Goal: Information Seeking & Learning: Find specific fact

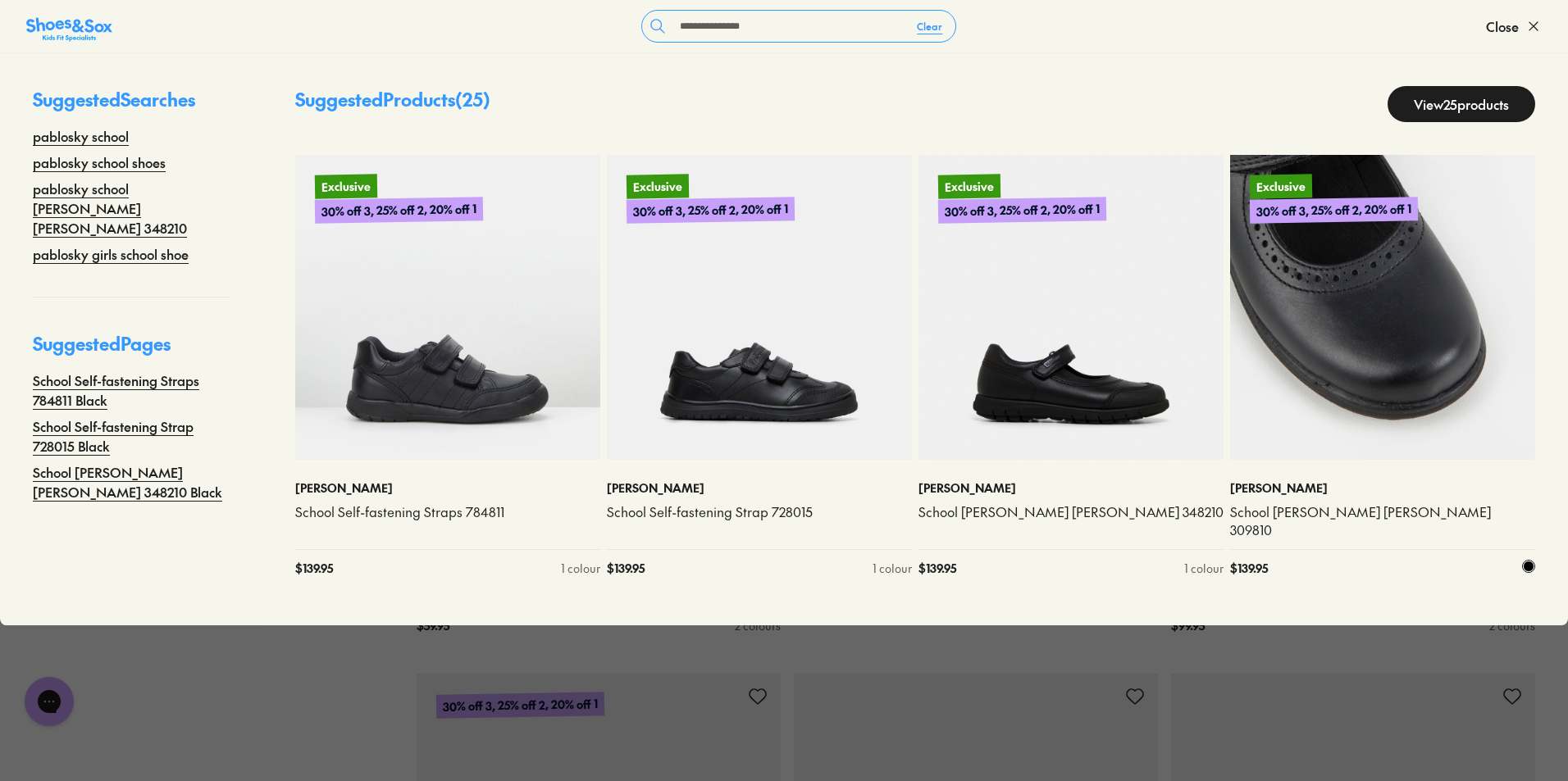
type input "**********"
click at [1388, 293] on img at bounding box center [1383, 308] width 305 height 305
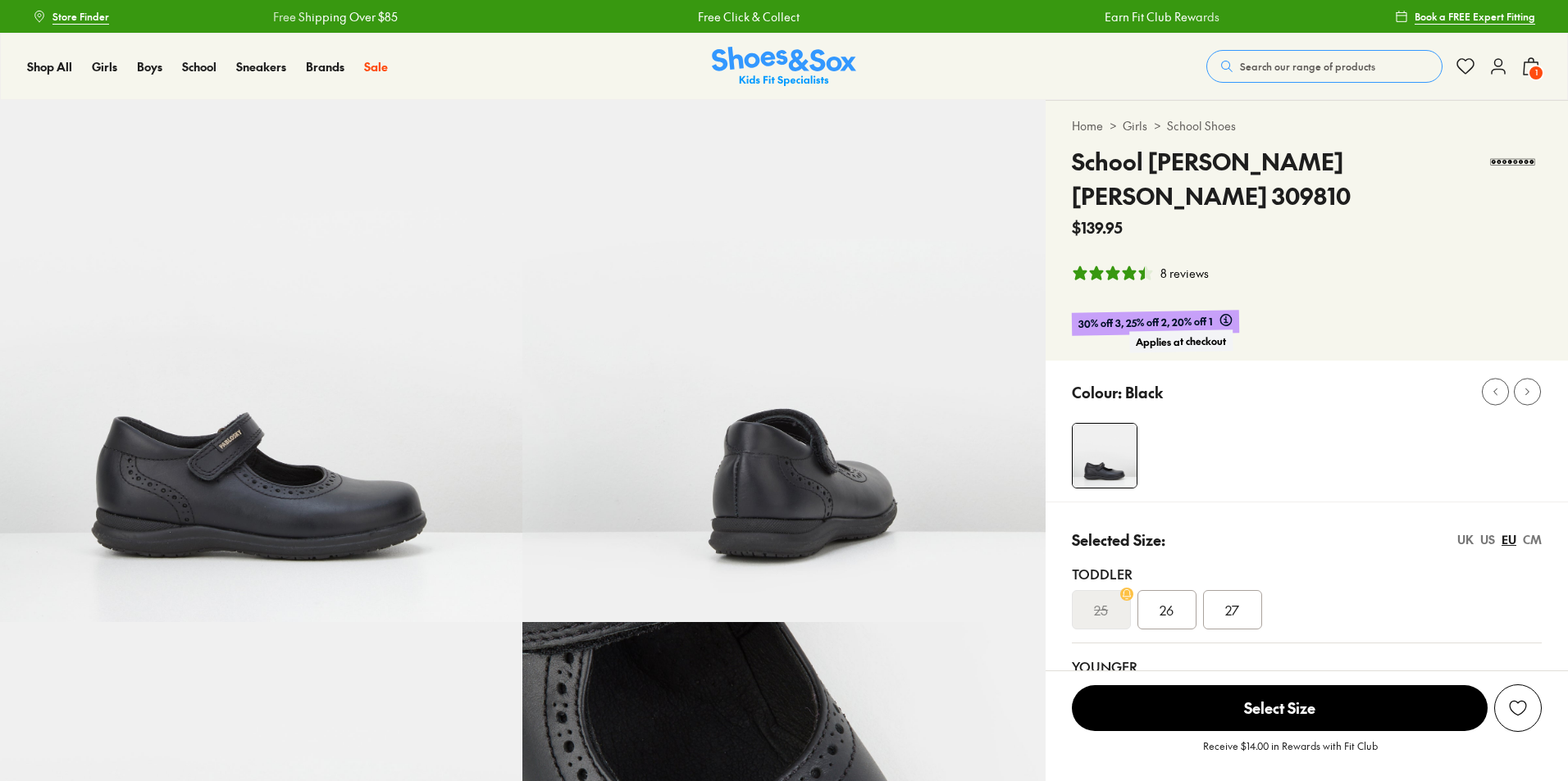
select select "*"
click at [1264, 55] on button "Search our range of products" at bounding box center [1324, 66] width 236 height 33
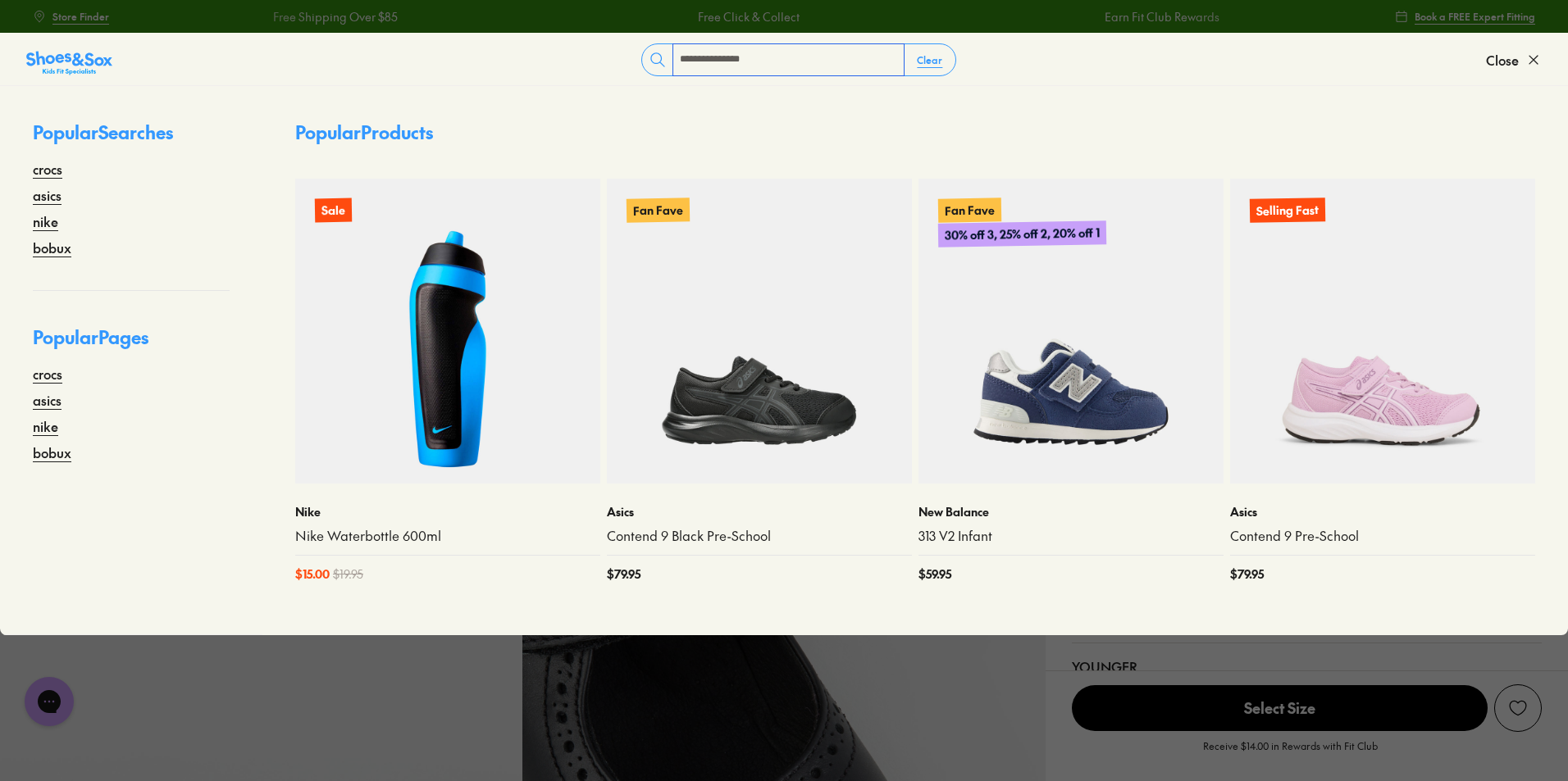
type input "**********"
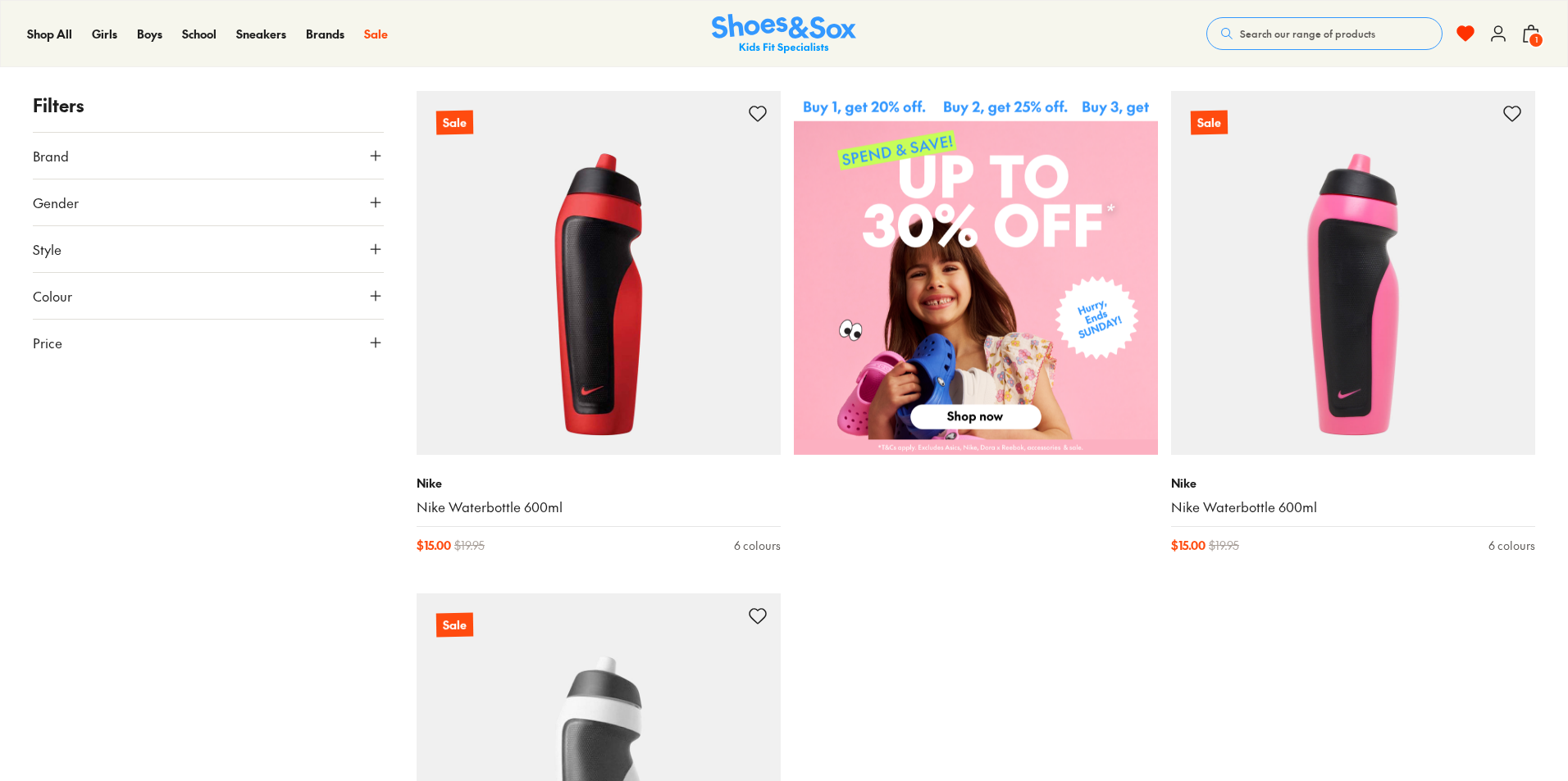
drag, startPoint x: 1003, startPoint y: 440, endPoint x: 1186, endPoint y: 616, distance: 253.9
click at [1186, 616] on div "Sale Nike Nike Waterbottle 600ml $ 15.00 $ 19.95 6 colours Sale Nike Nike Water…" at bounding box center [977, 332] width 1119 height 1488
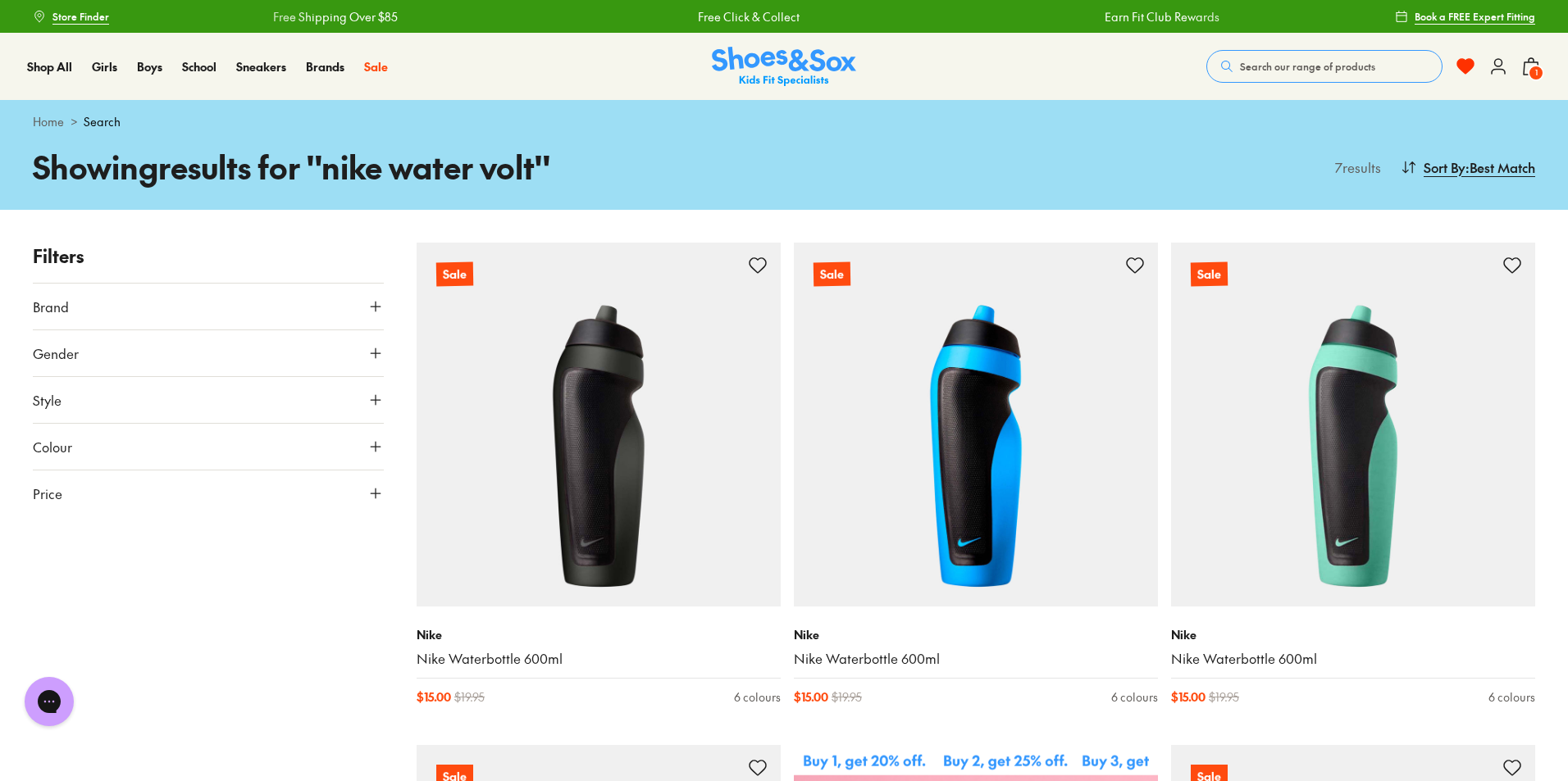
click at [1335, 71] on span "Search our range of products" at bounding box center [1308, 67] width 135 height 15
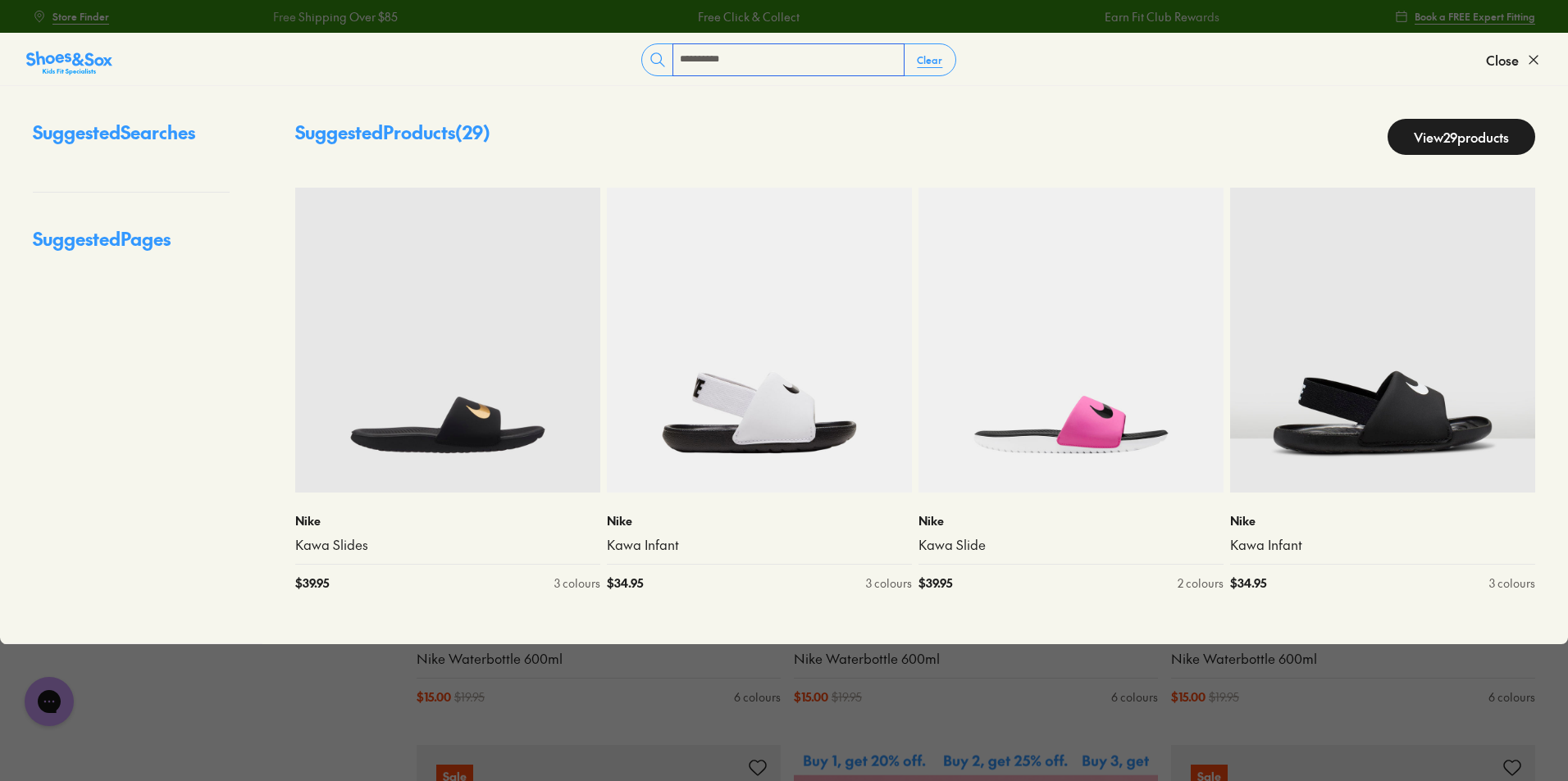
type input "**********"
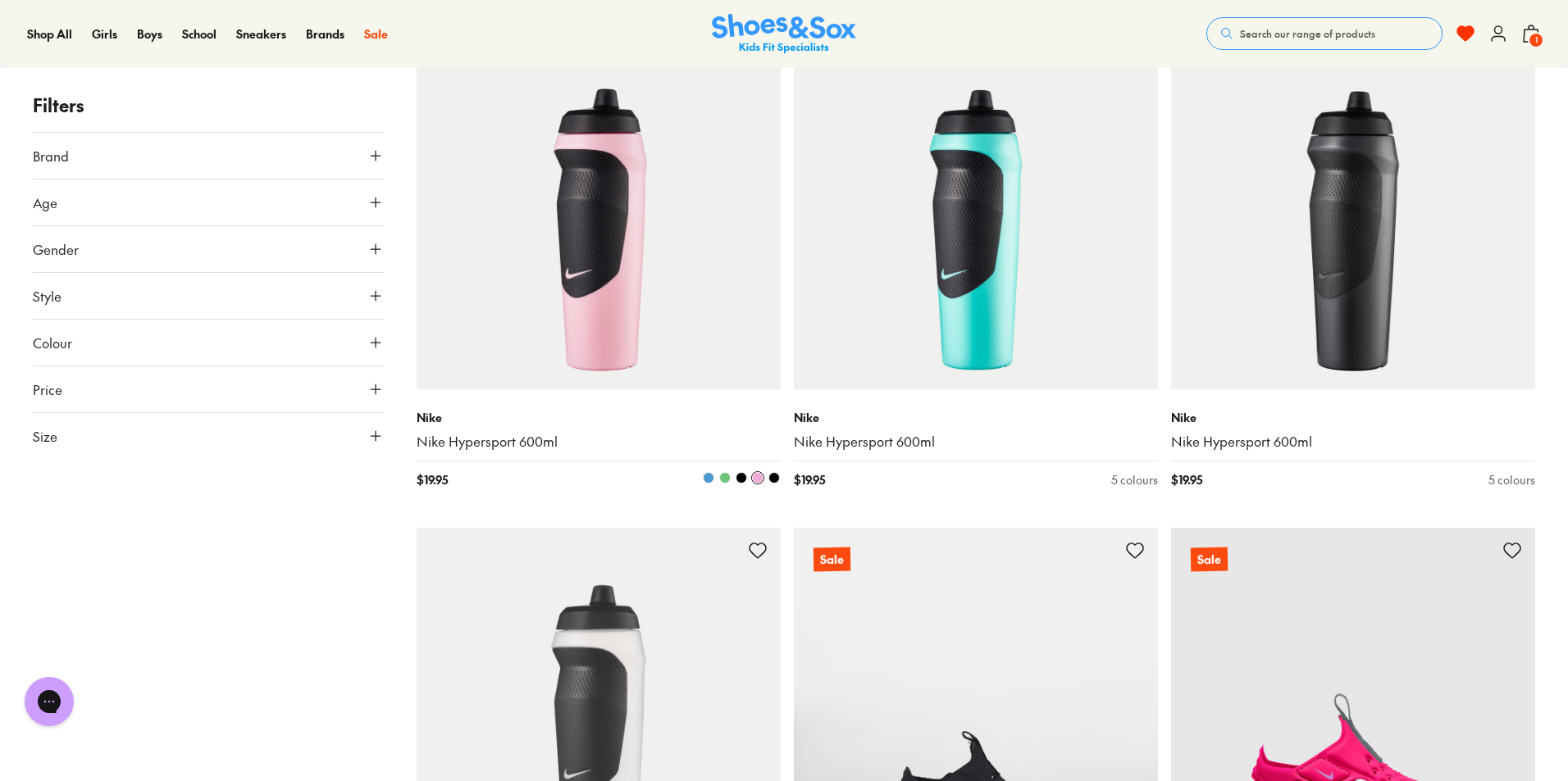
scroll to position [1721, 0]
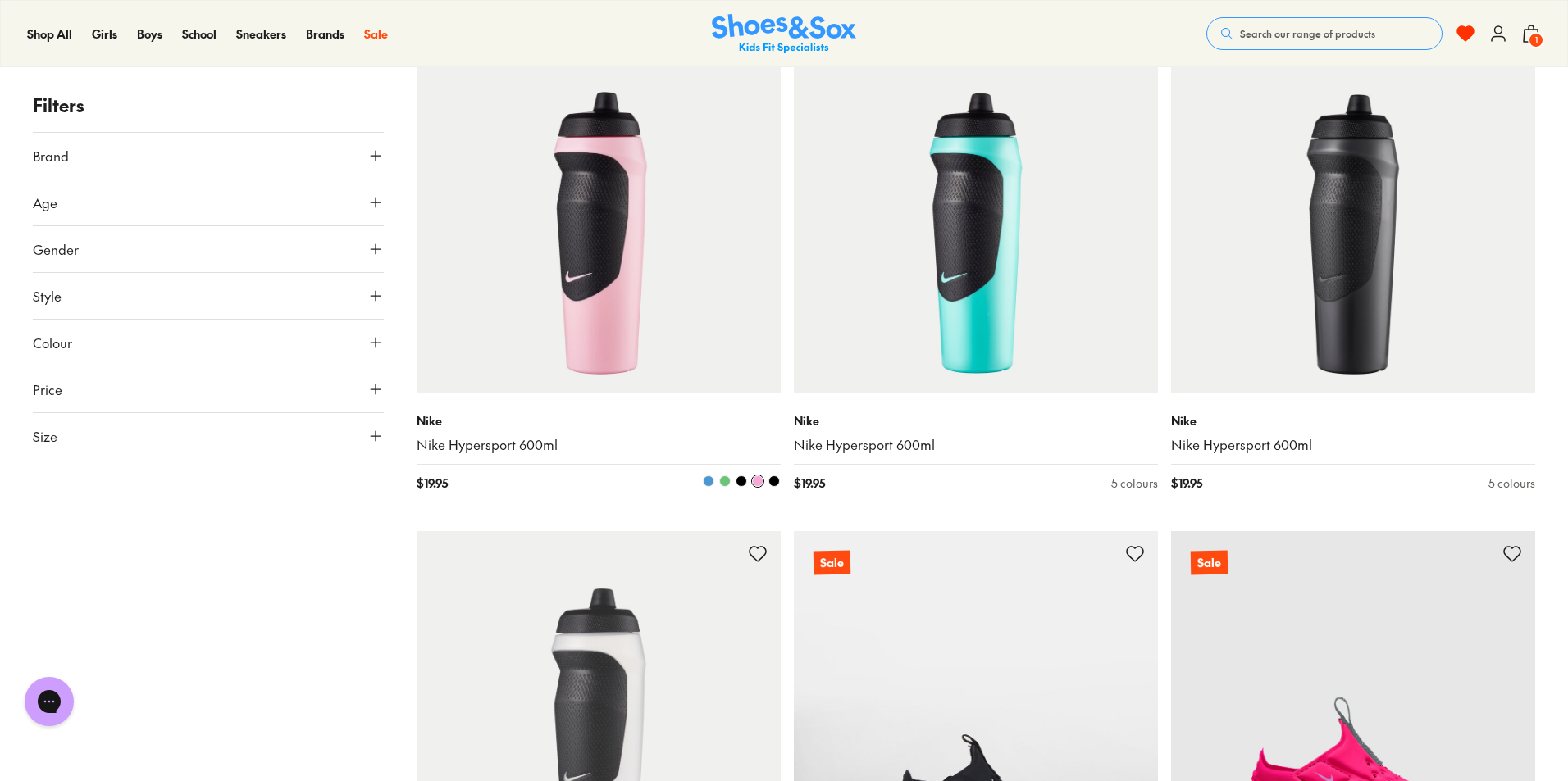
click at [471, 448] on link "Nike Hypersport 600ml" at bounding box center [599, 445] width 364 height 18
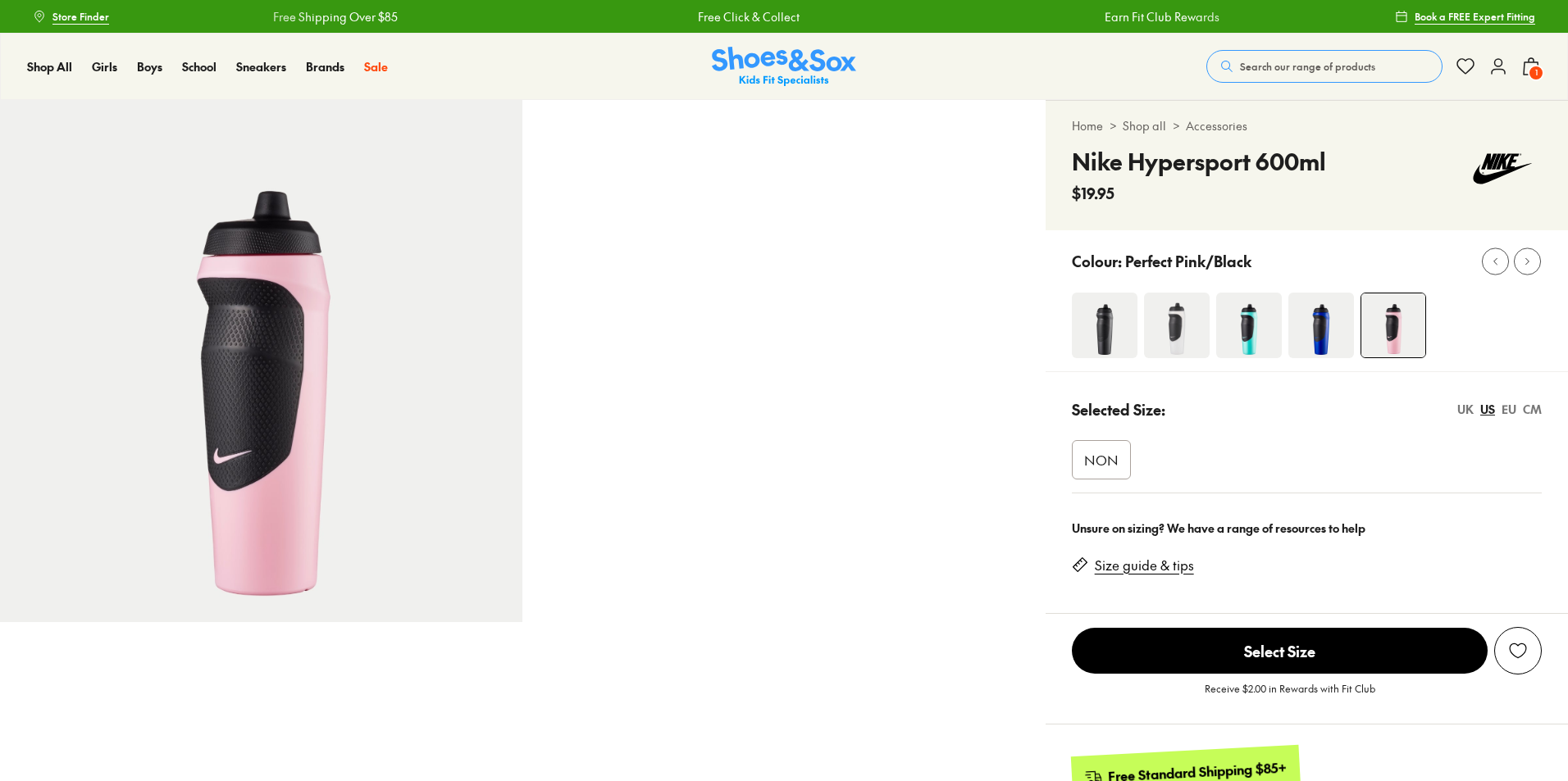
click at [1233, 326] on img at bounding box center [1249, 325] width 66 height 66
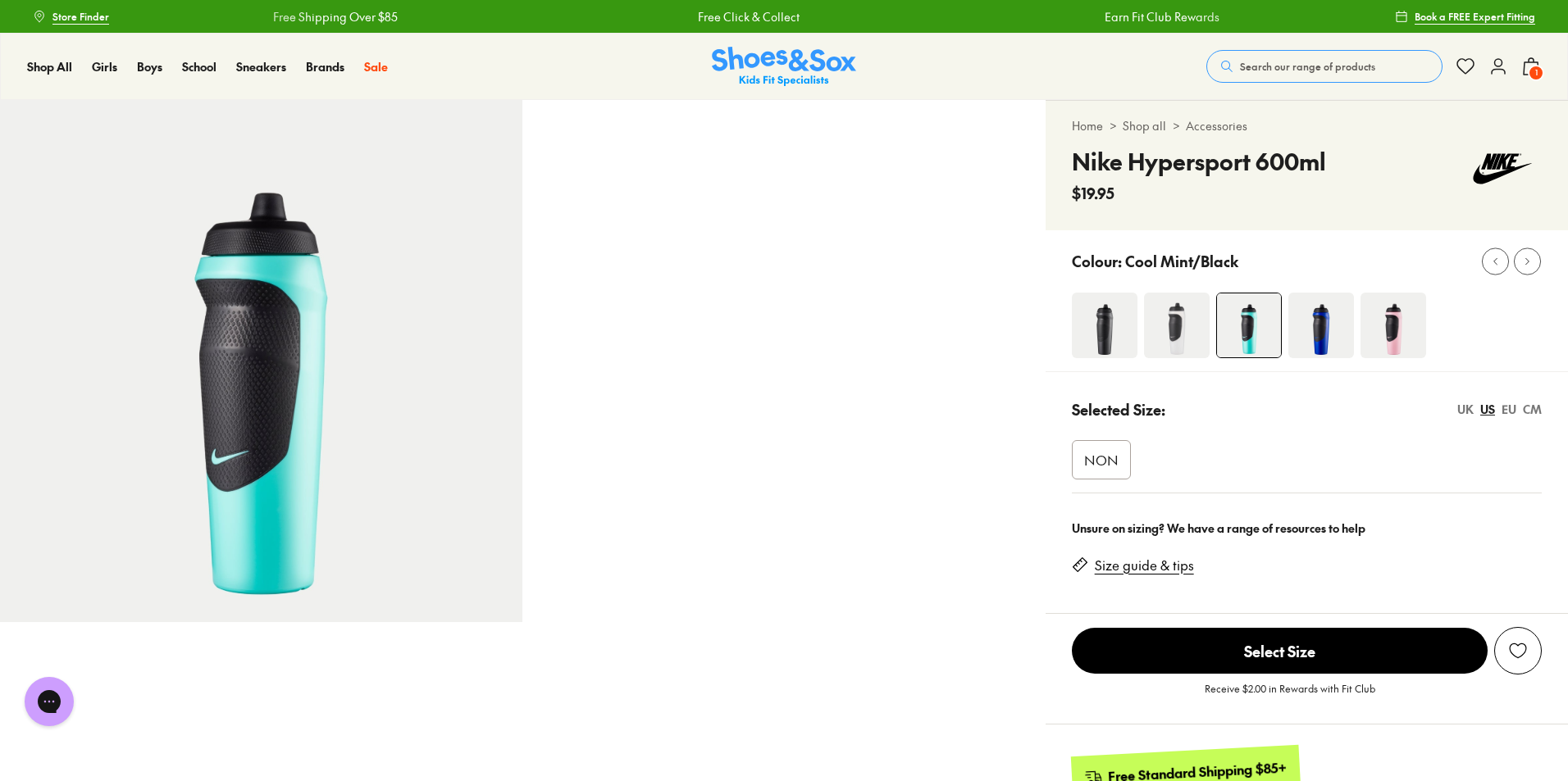
select select "*"
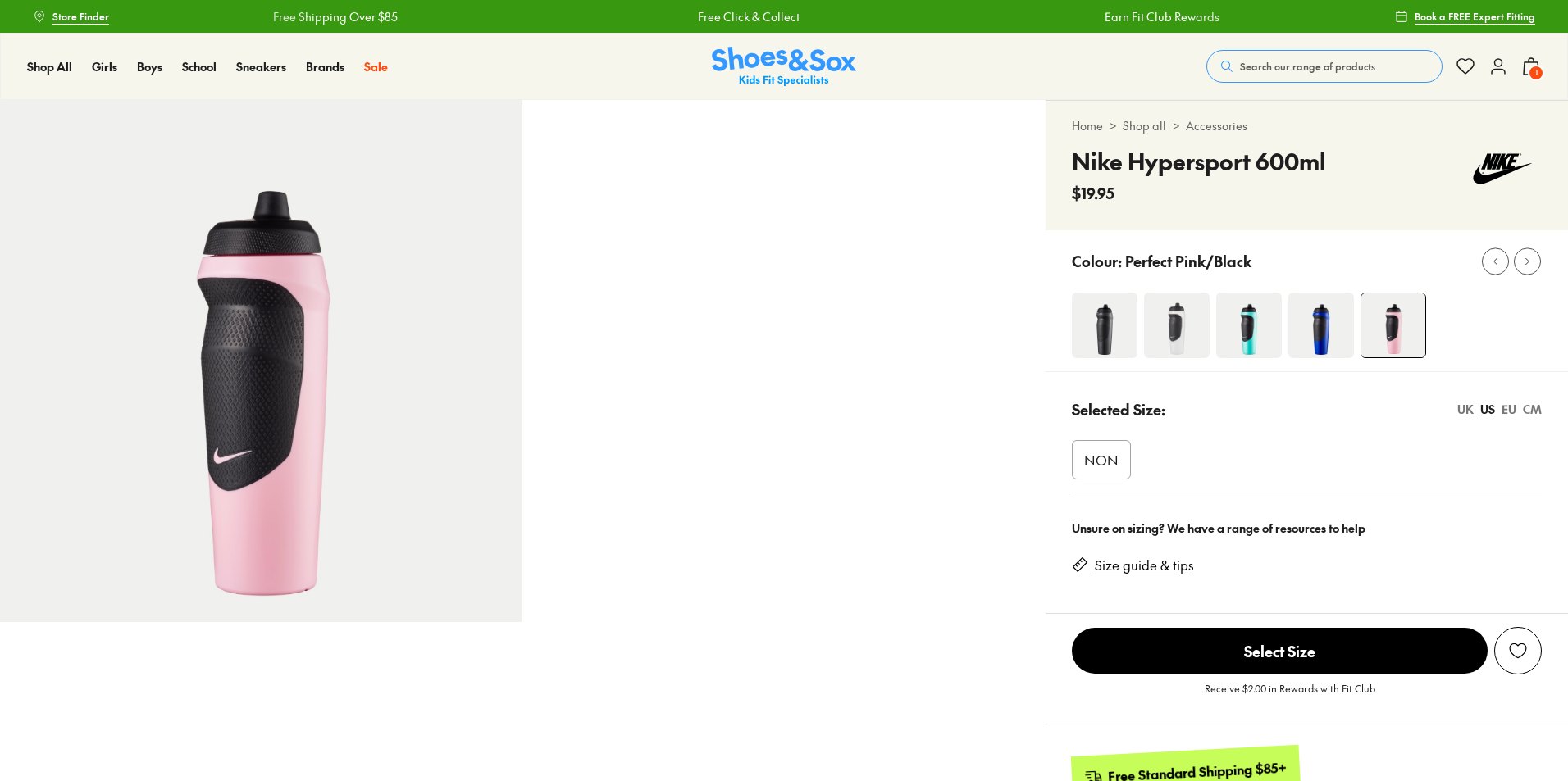
select select "*"
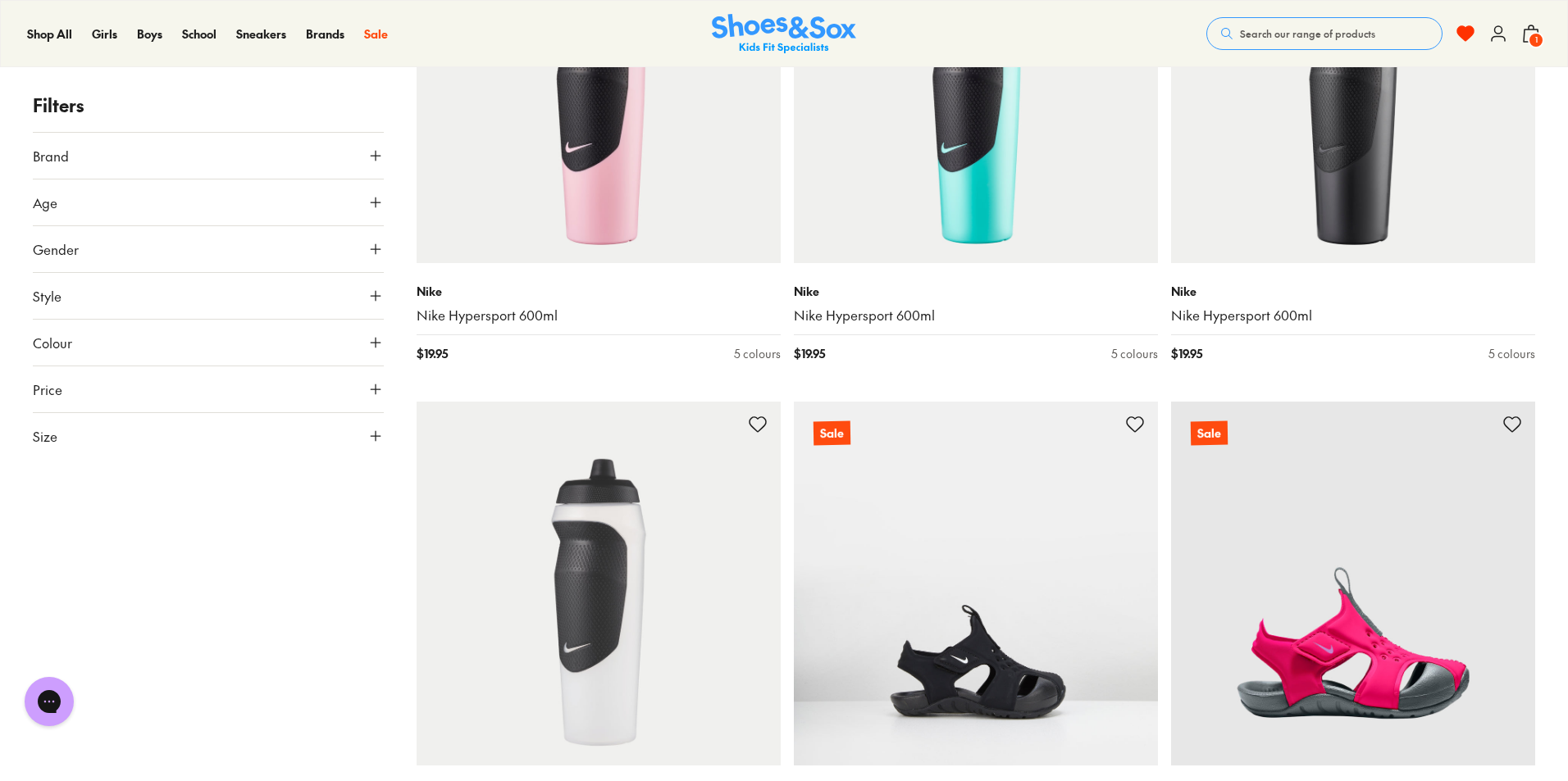
scroll to position [1678, 0]
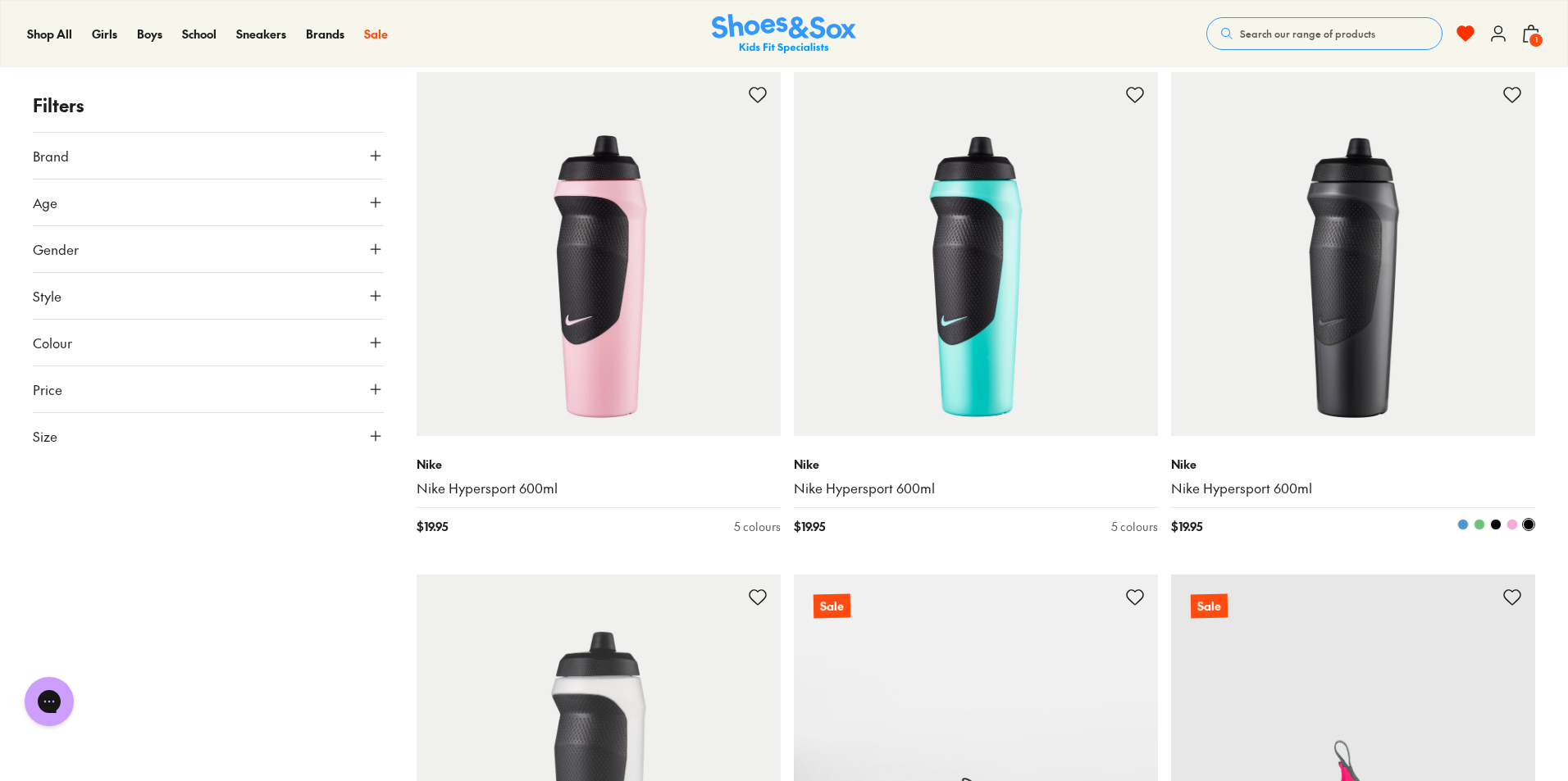
click at [1481, 523] on span at bounding box center [1480, 525] width 12 height 12
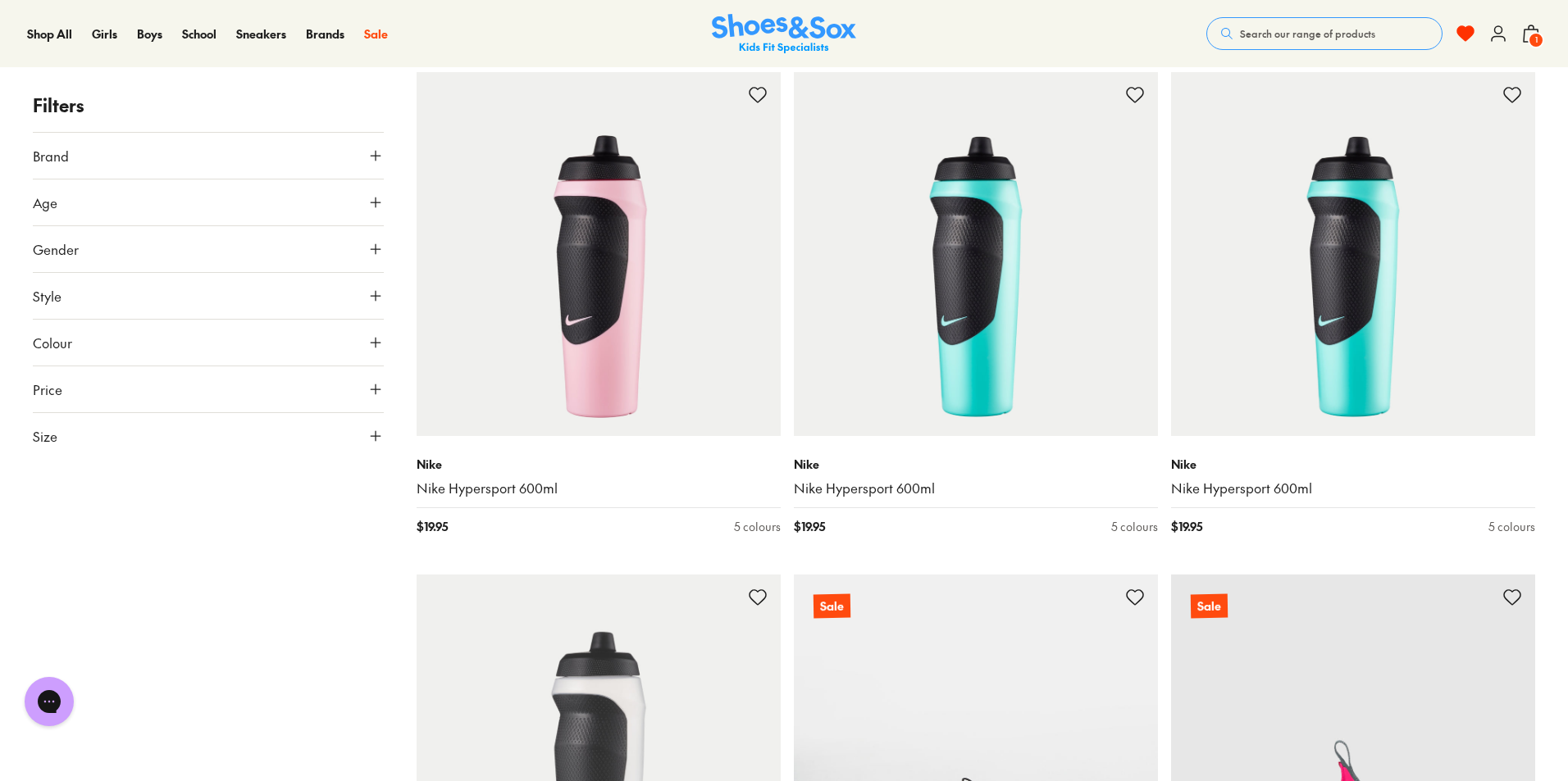
click at [1293, 44] on button "Search our range of products" at bounding box center [1324, 33] width 236 height 33
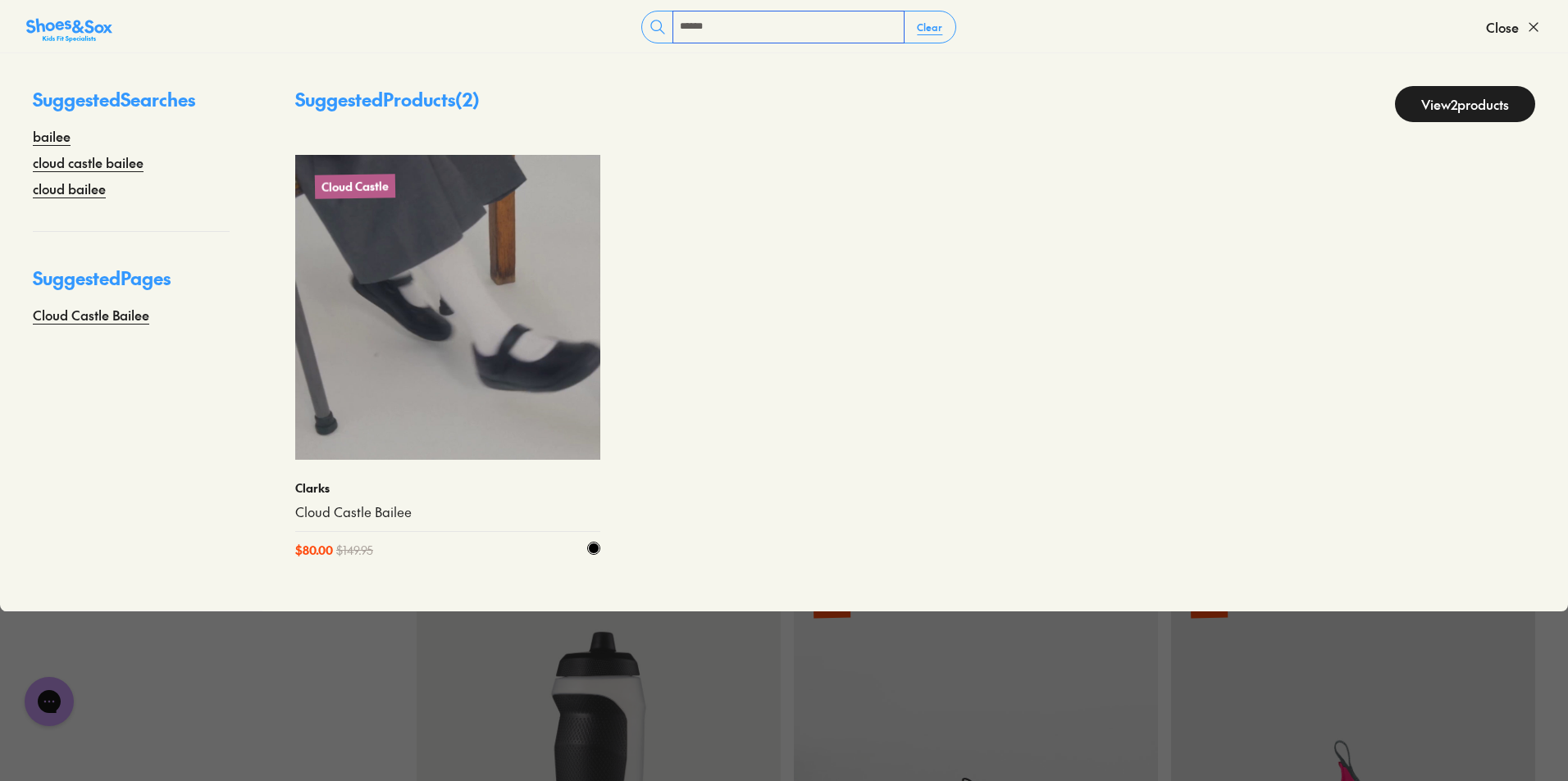
type input "******"
click at [353, 503] on link "Cloud Castle Bailee" at bounding box center [448, 513] width 305 height 18
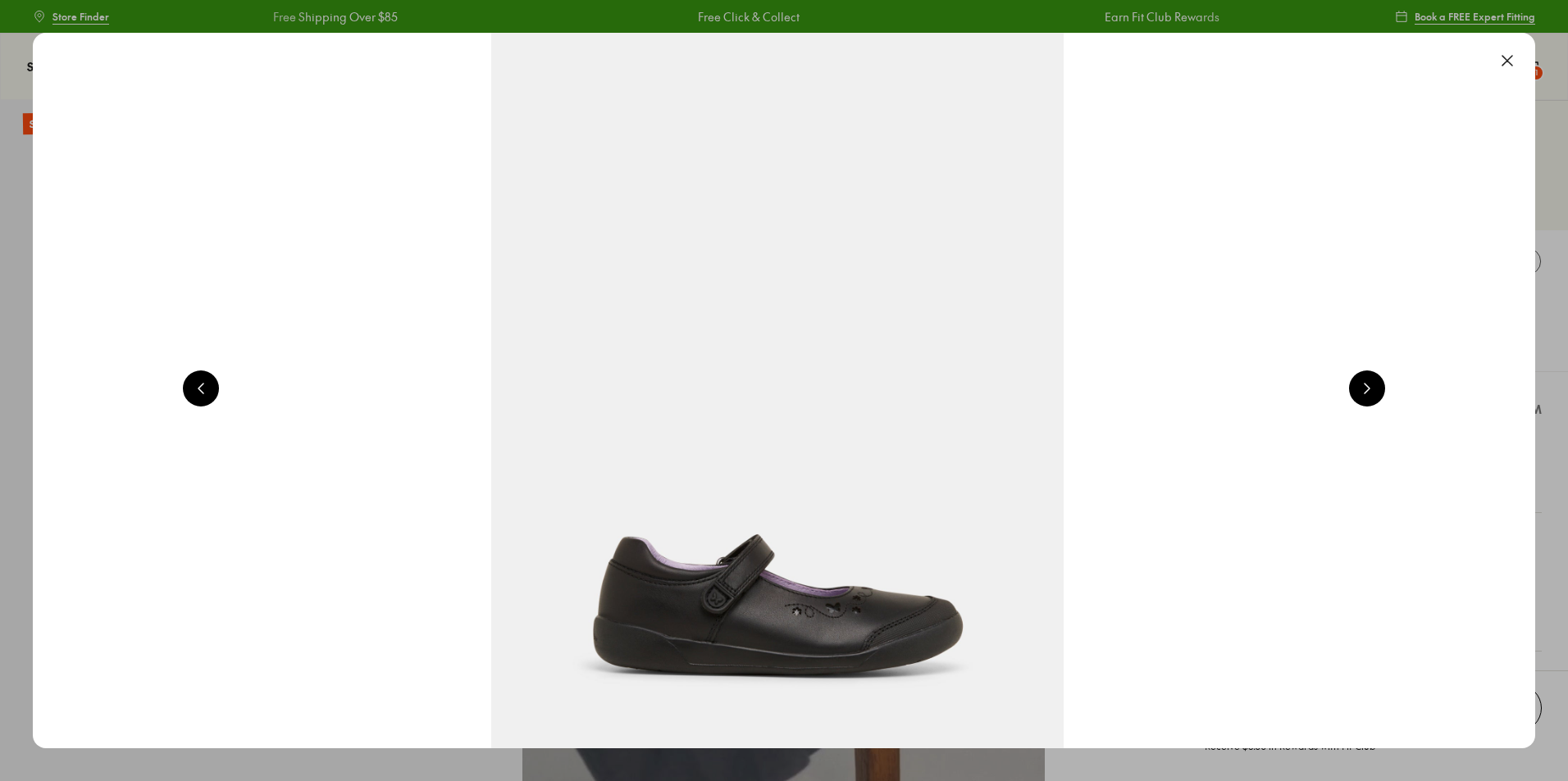
click at [1515, 42] on img at bounding box center [777, 390] width 1503 height 716
click at [1514, 63] on button at bounding box center [1507, 60] width 36 height 36
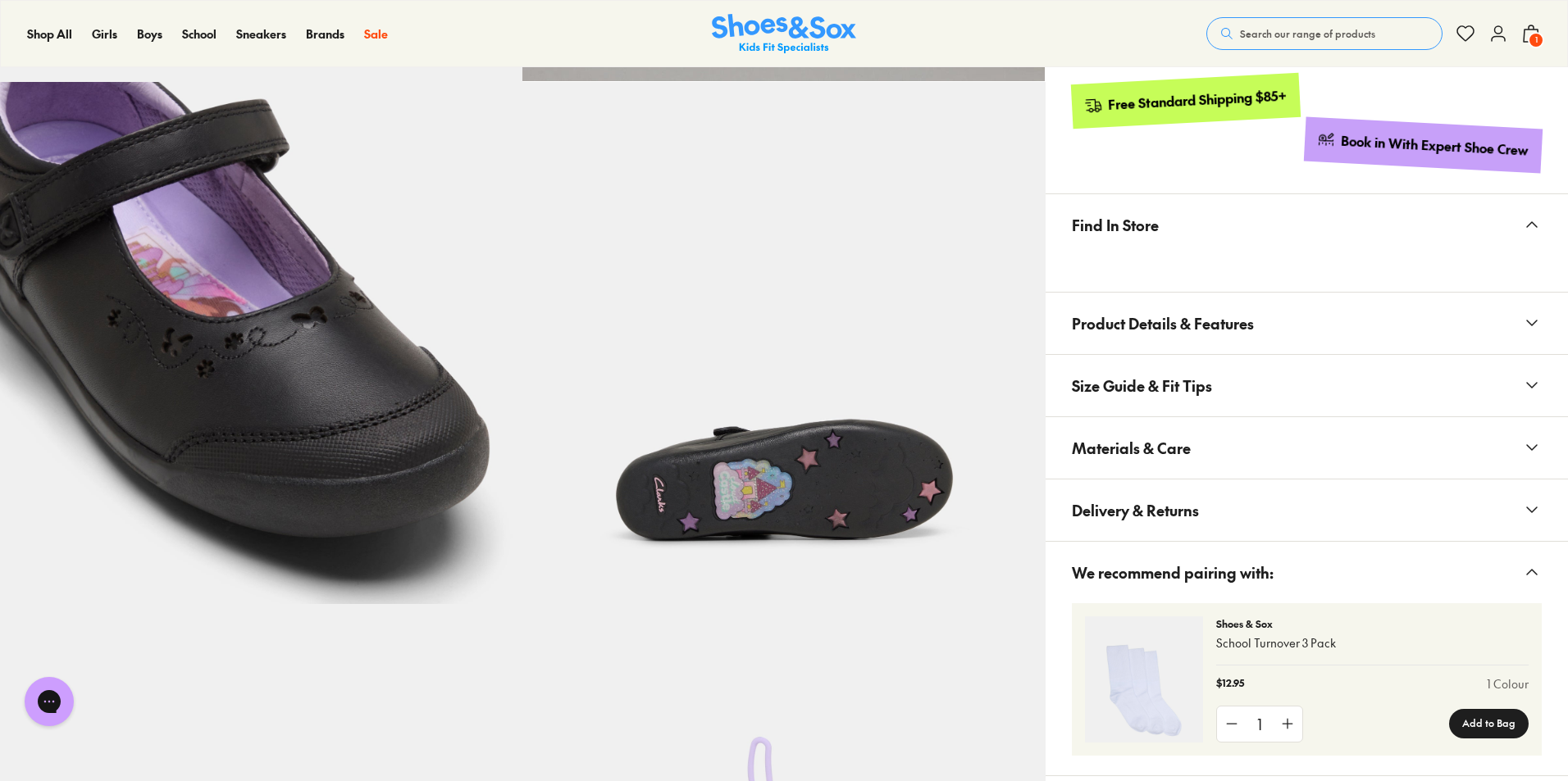
click at [1141, 385] on span "Size Guide & Fit Tips" at bounding box center [1142, 386] width 140 height 48
select select "*"
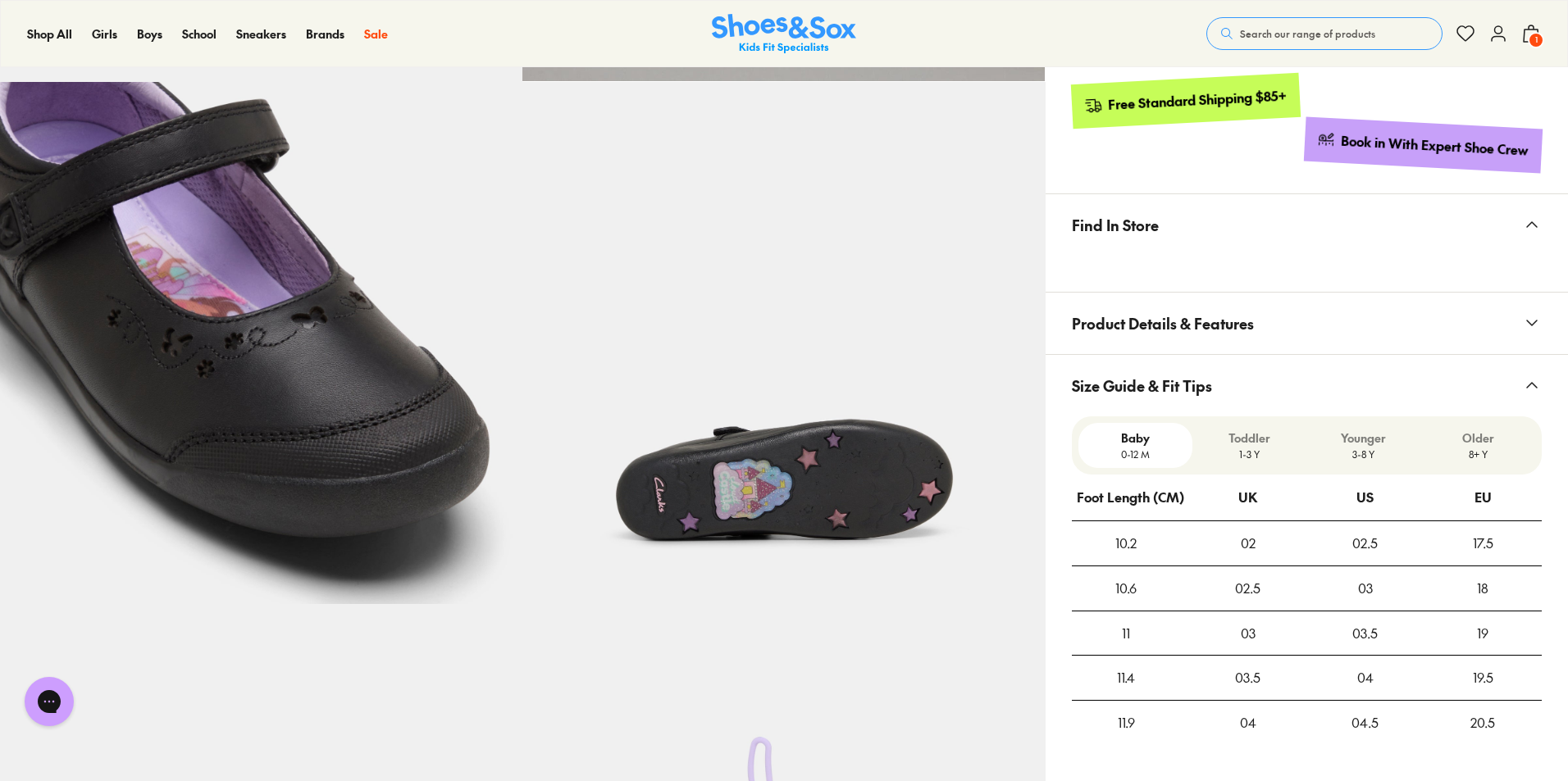
click at [1191, 367] on span "Size Guide & Fit Tips" at bounding box center [1142, 386] width 140 height 48
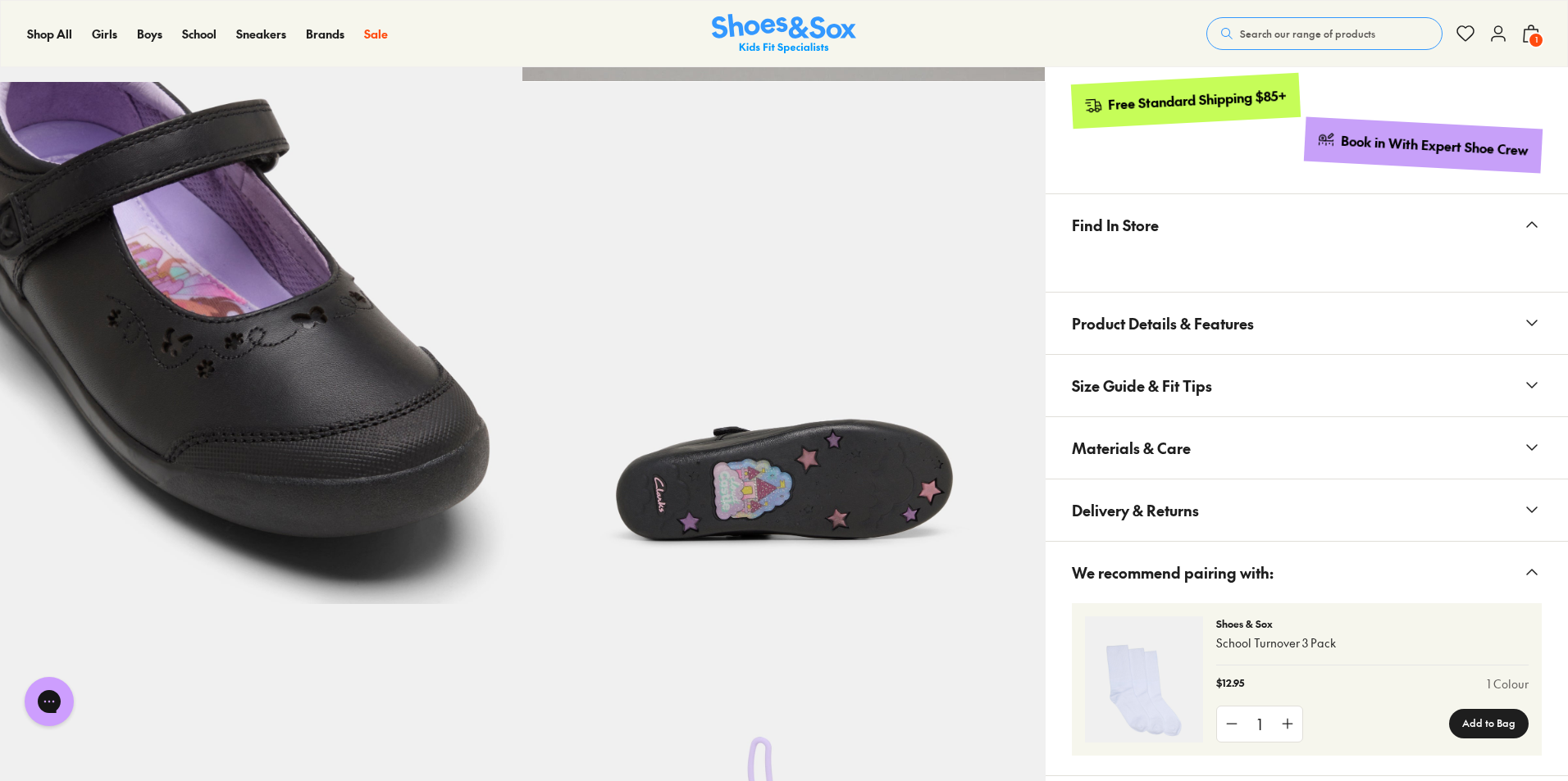
click at [1192, 453] on button "Materials & Care" at bounding box center [1307, 448] width 522 height 62
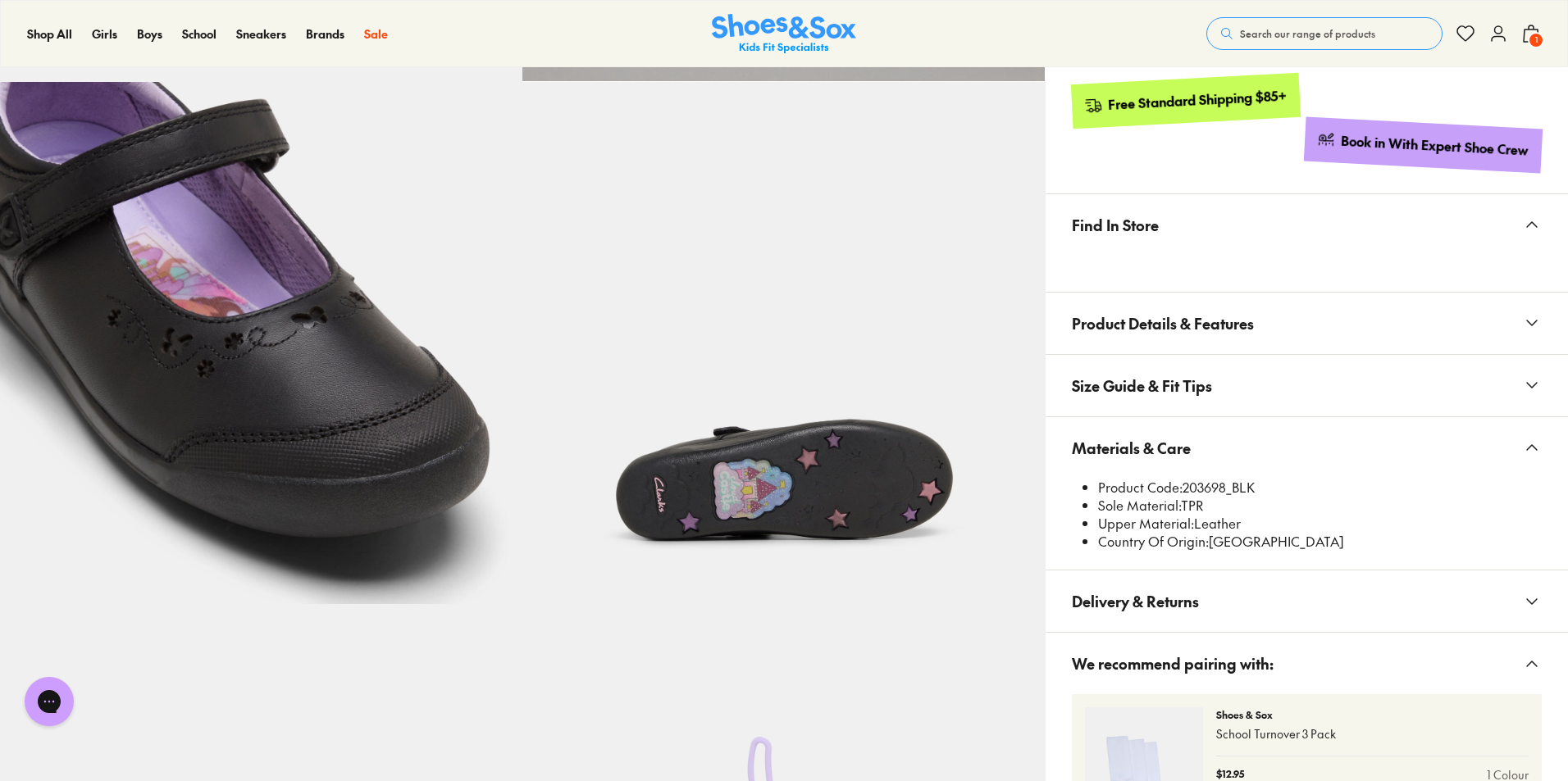
click at [1203, 485] on li "Product Code: 203698_BLK" at bounding box center [1320, 488] width 444 height 18
copy li "203698_BLK"
